Goal: Find specific page/section: Find specific page/section

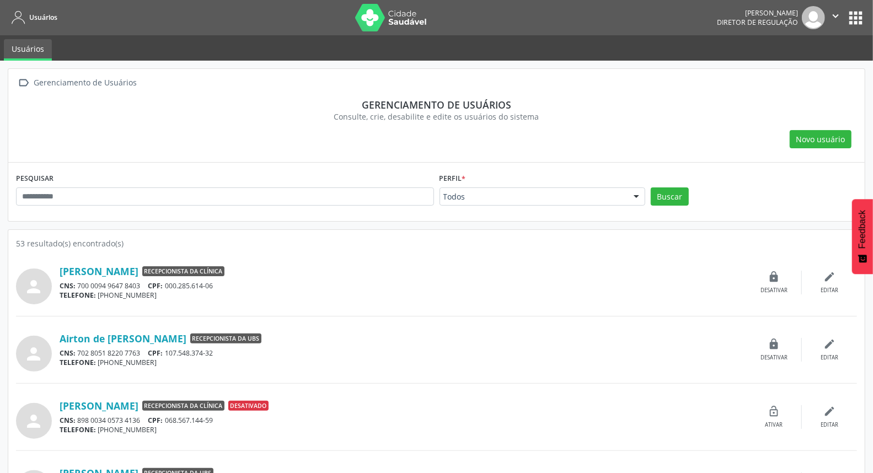
click at [854, 15] on button "apps" at bounding box center [855, 17] width 19 height 19
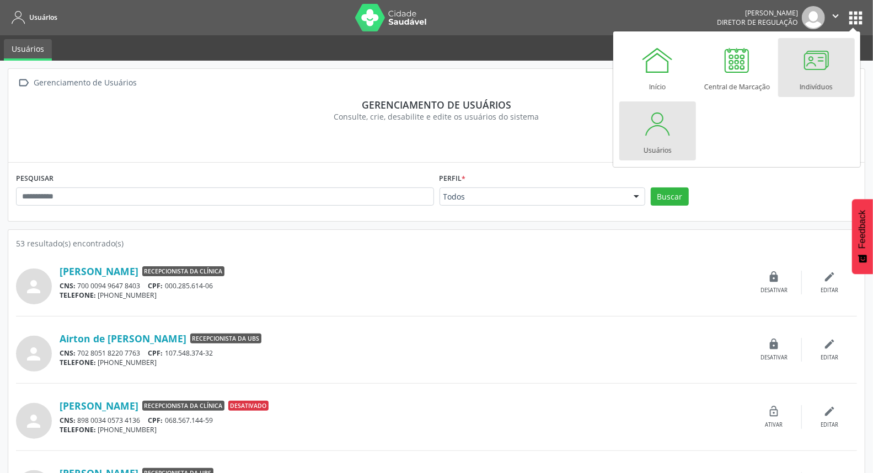
click at [819, 65] on div at bounding box center [816, 60] width 33 height 33
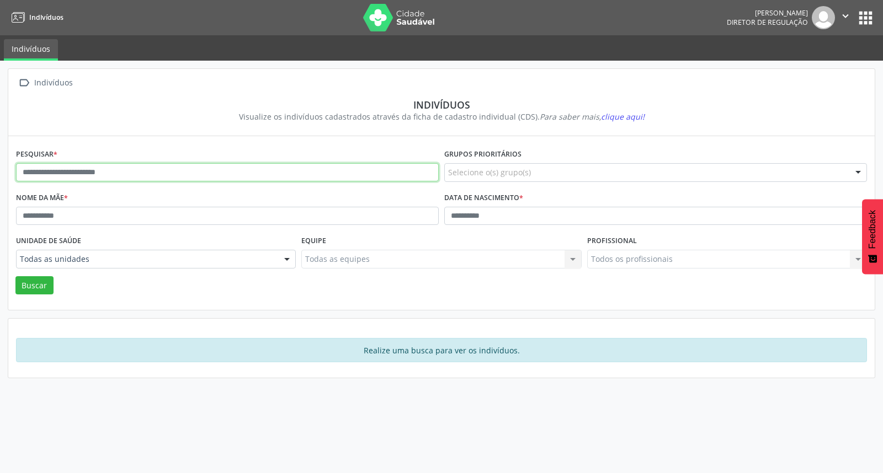
click at [132, 166] on input "text" at bounding box center [227, 172] width 423 height 19
